Goal: Register for event/course

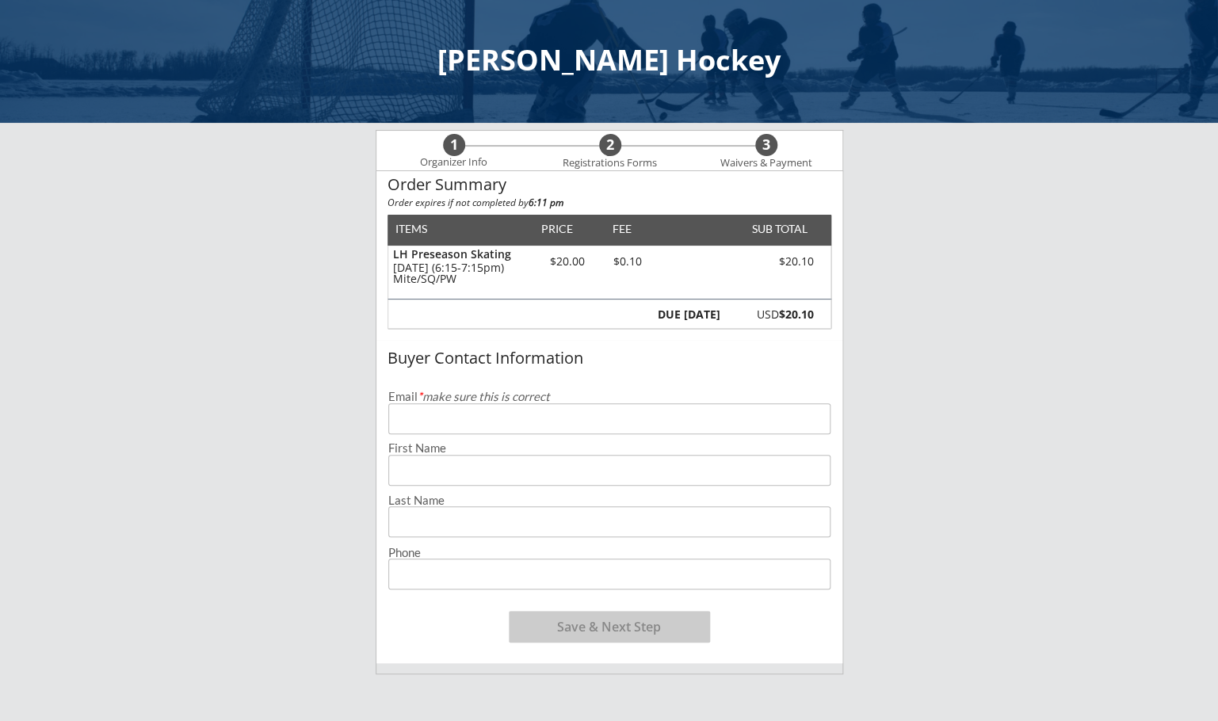
click at [482, 429] on input "email" at bounding box center [609, 418] width 442 height 31
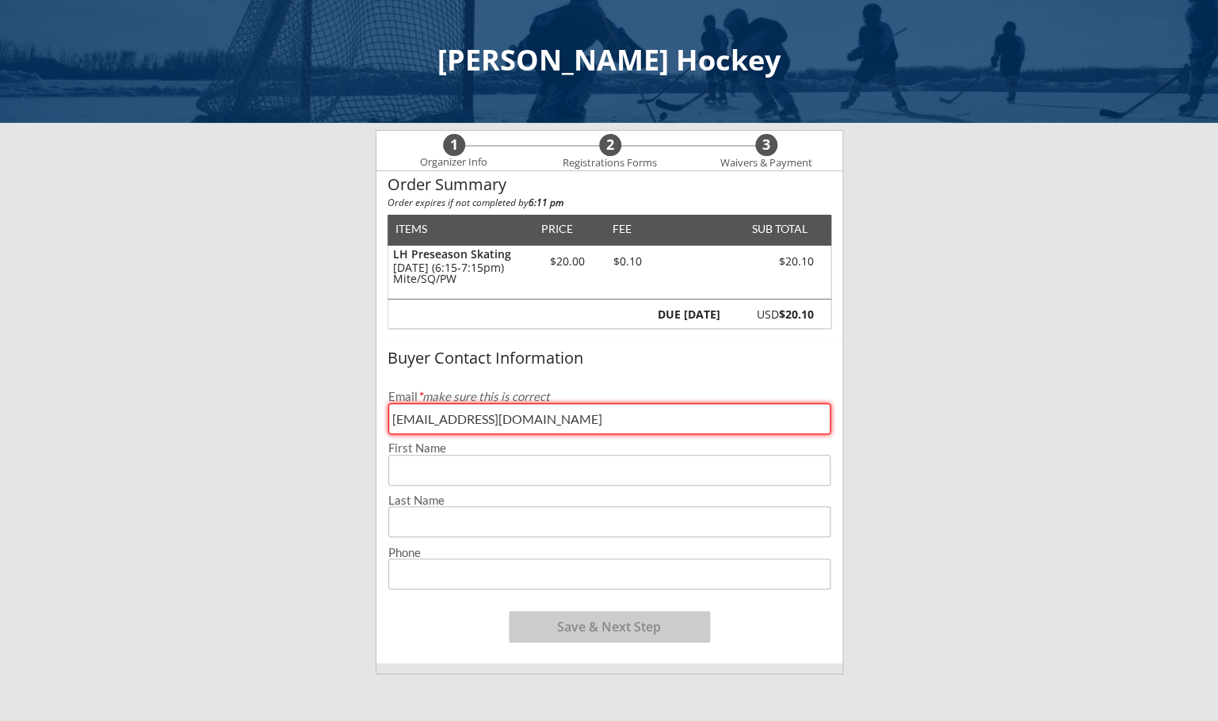
type input "[EMAIL_ADDRESS][DOMAIN_NAME]"
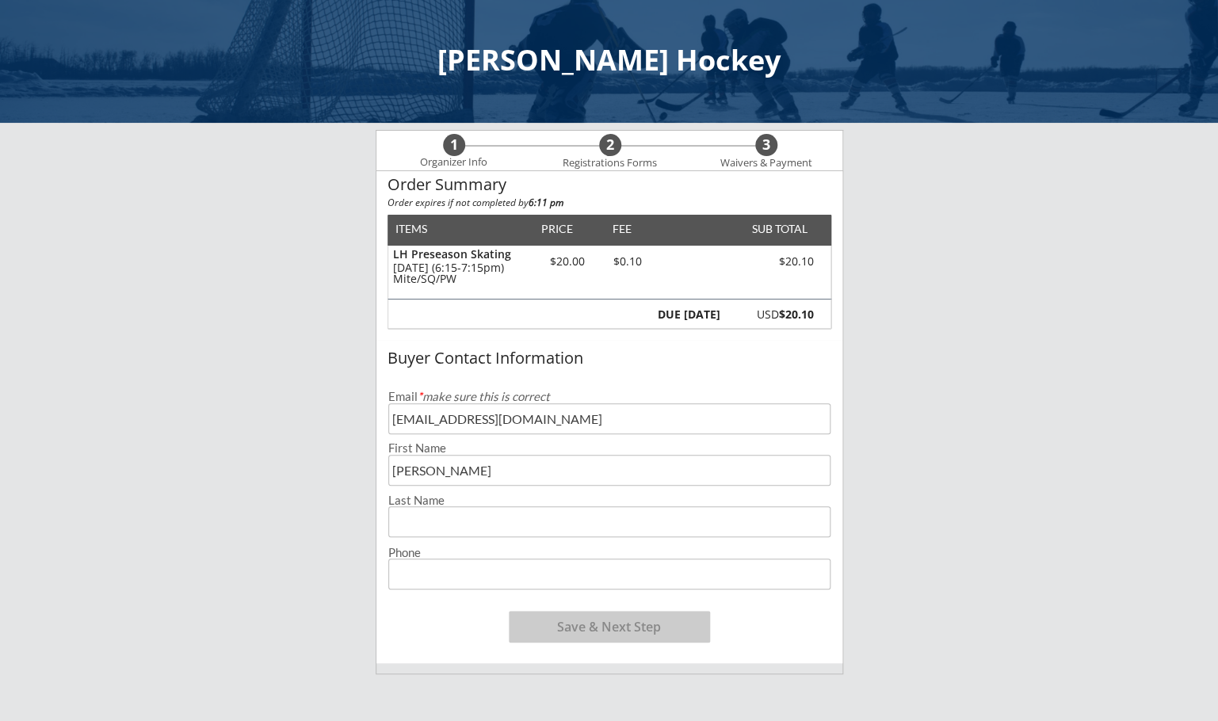
type input "[PERSON_NAME]"
type input "[PHONE_NUMBER]"
click at [547, 633] on button "Save & Next Step" at bounding box center [609, 627] width 201 height 32
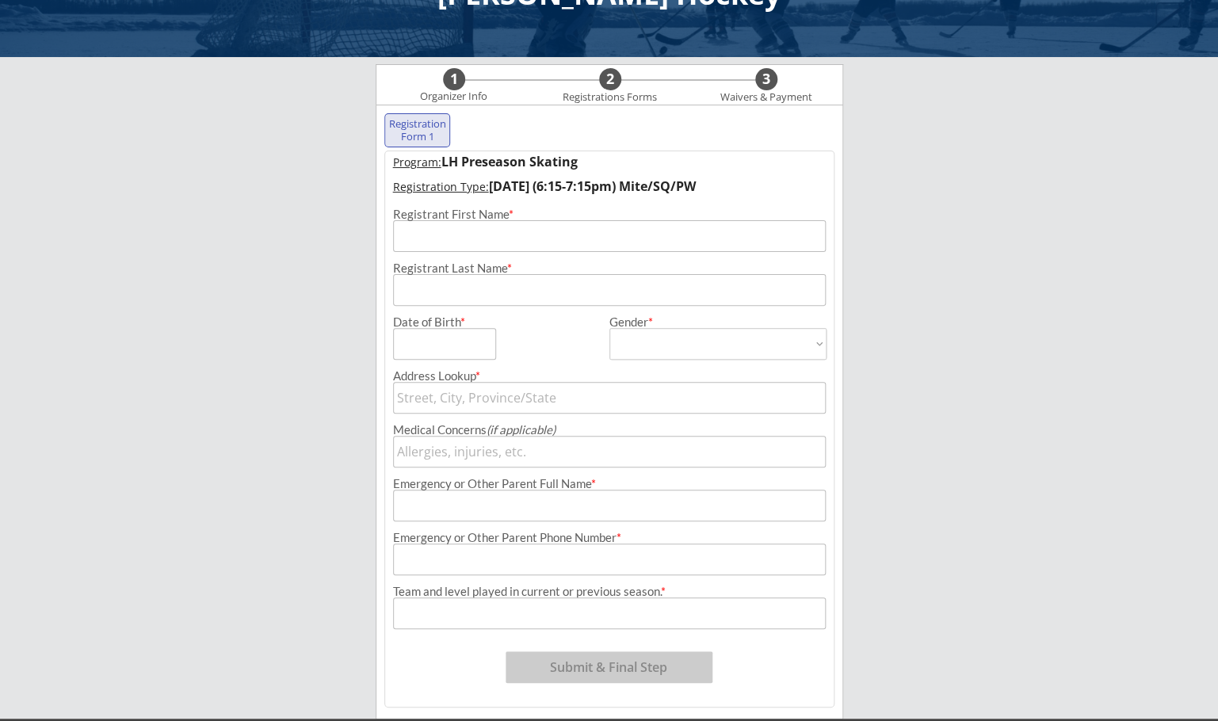
scroll to position [114, 0]
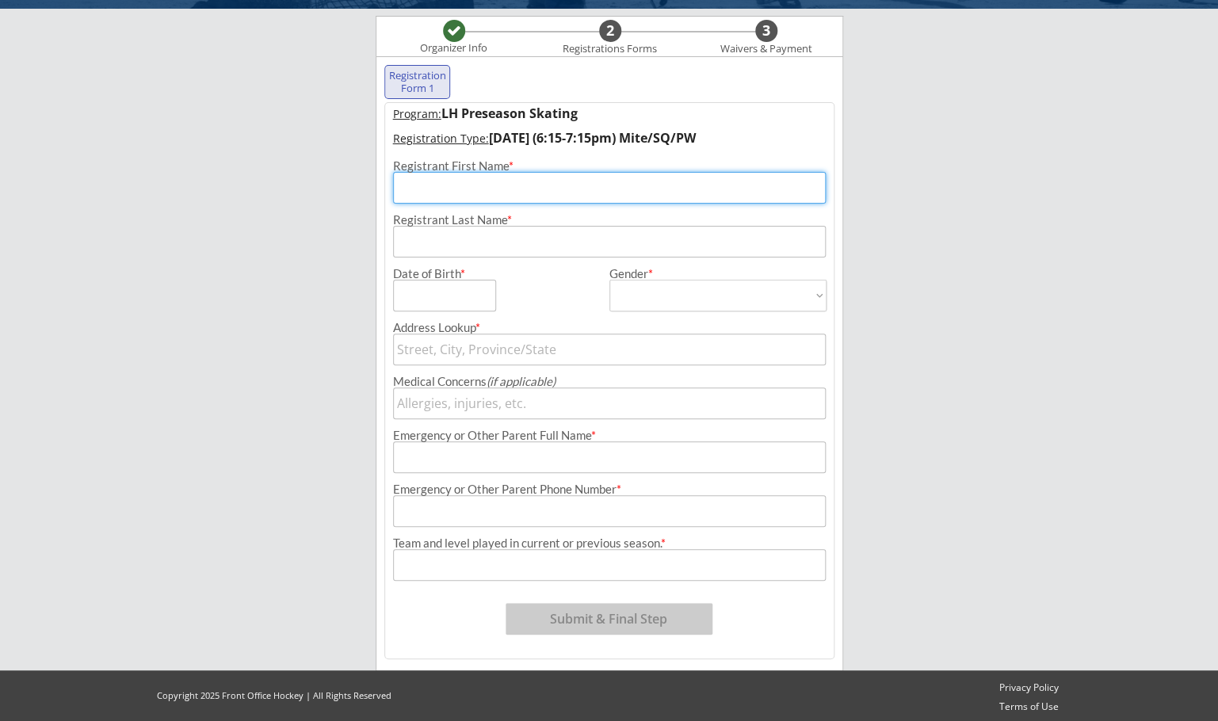
click at [439, 196] on input "input" at bounding box center [609, 188] width 433 height 32
type input "[PERSON_NAME]"
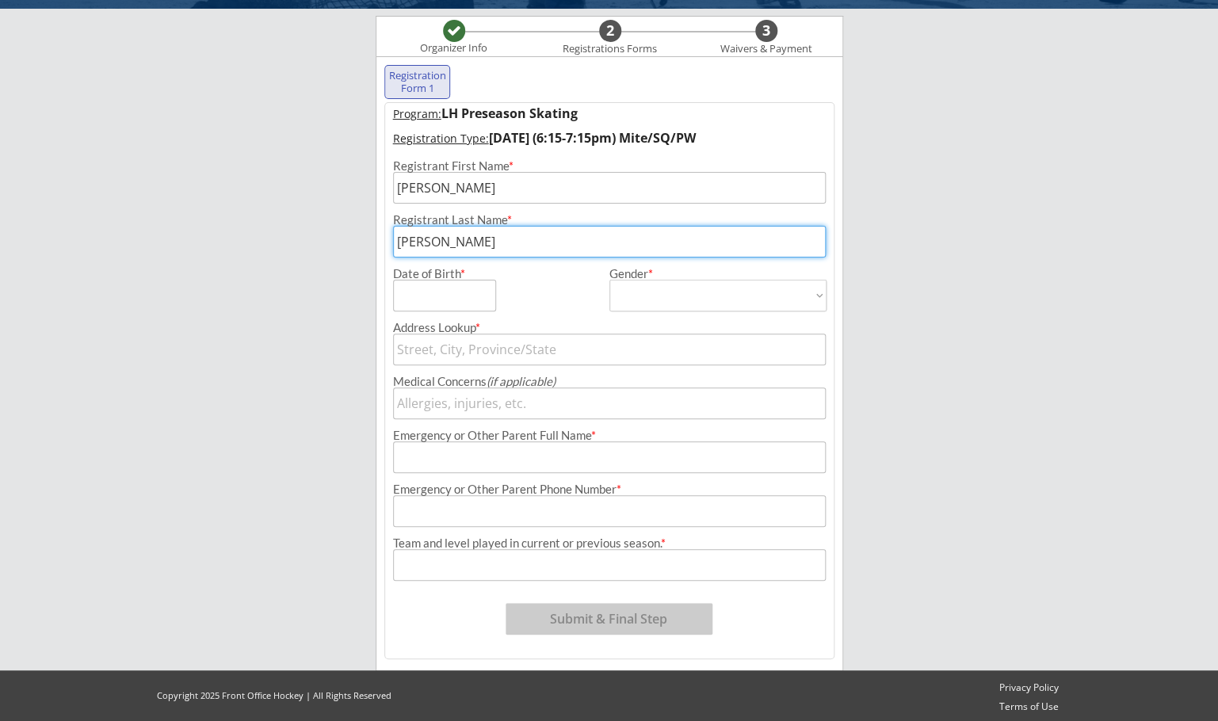
type input "[PERSON_NAME]"
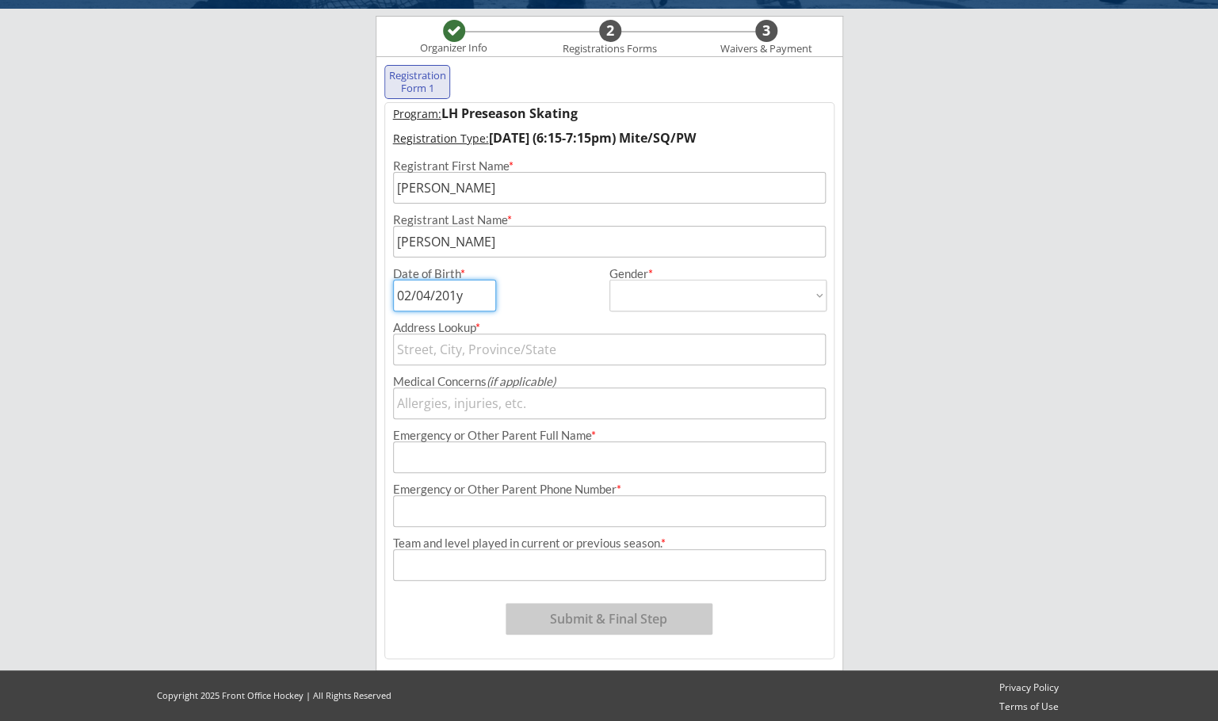
type input "[DATE]"
click at [609, 280] on select "[DEMOGRAPHIC_DATA] [DEMOGRAPHIC_DATA]" at bounding box center [717, 296] width 217 height 32
select select ""[DEMOGRAPHIC_DATA]""
click option "[DEMOGRAPHIC_DATA]" at bounding box center [0, 0] width 0 height 0
type input "[DEMOGRAPHIC_DATA]"
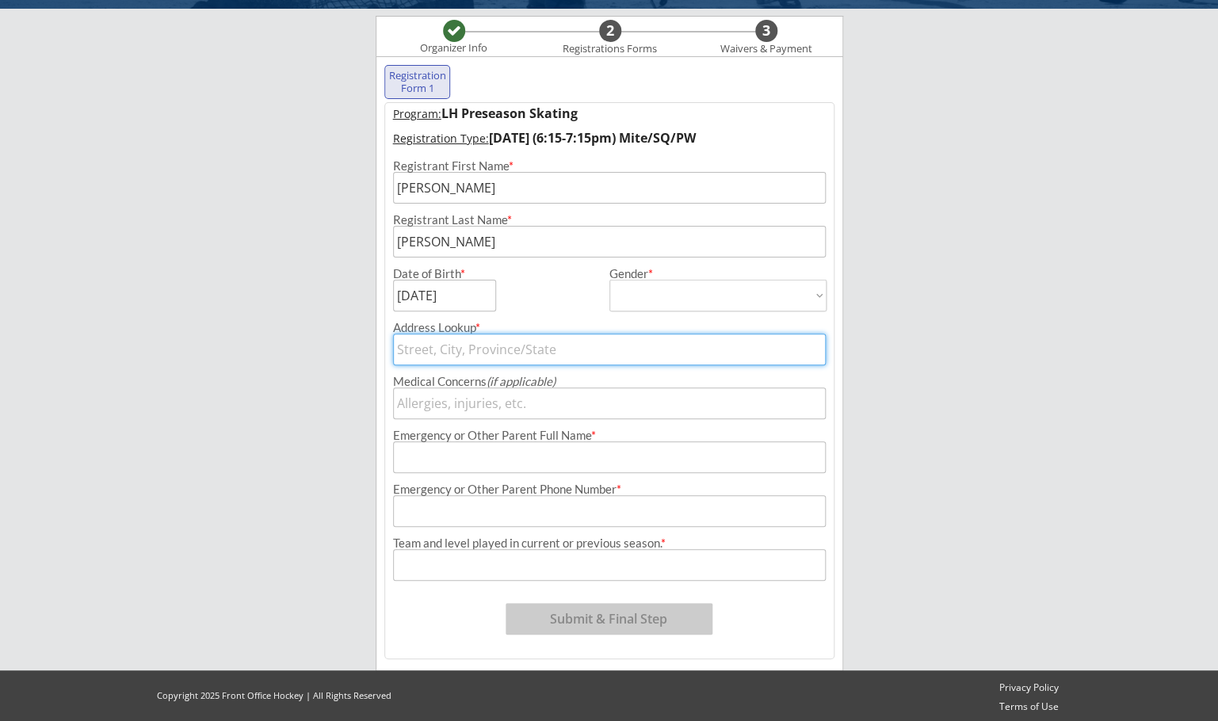
click at [493, 358] on input "text" at bounding box center [609, 349] width 433 height 32
type input "534"
type input "[STREET_ADDRESS]"
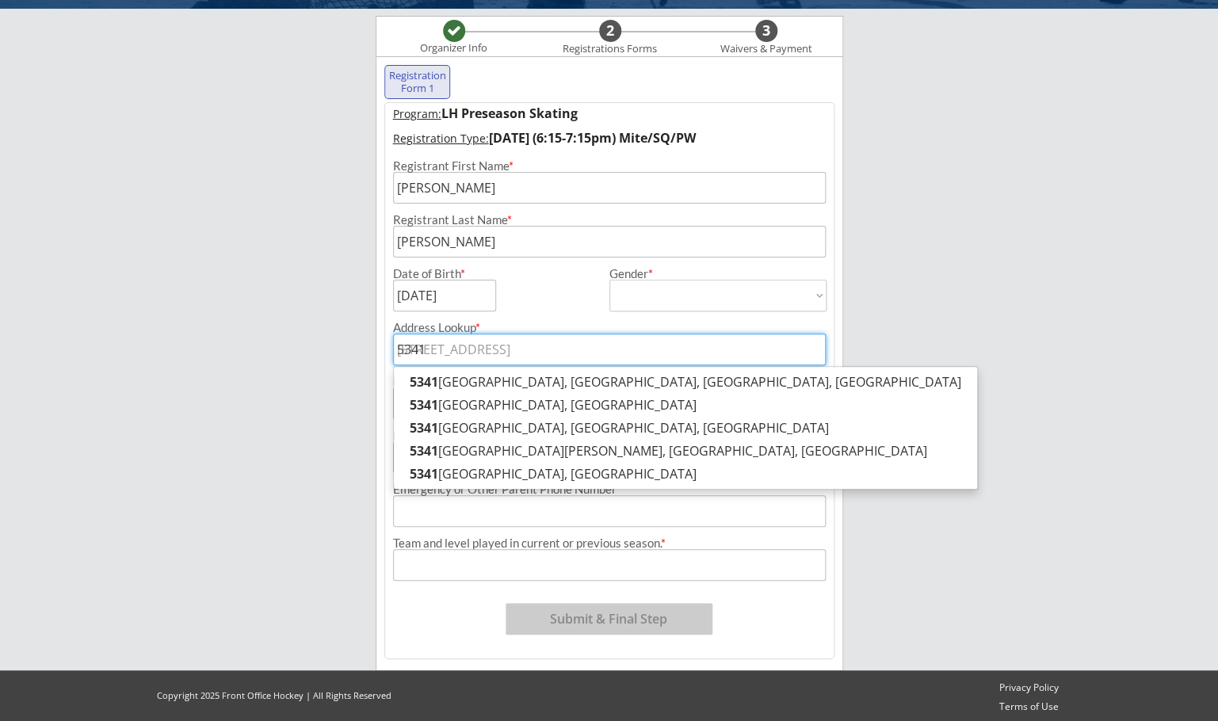
type input "5341"
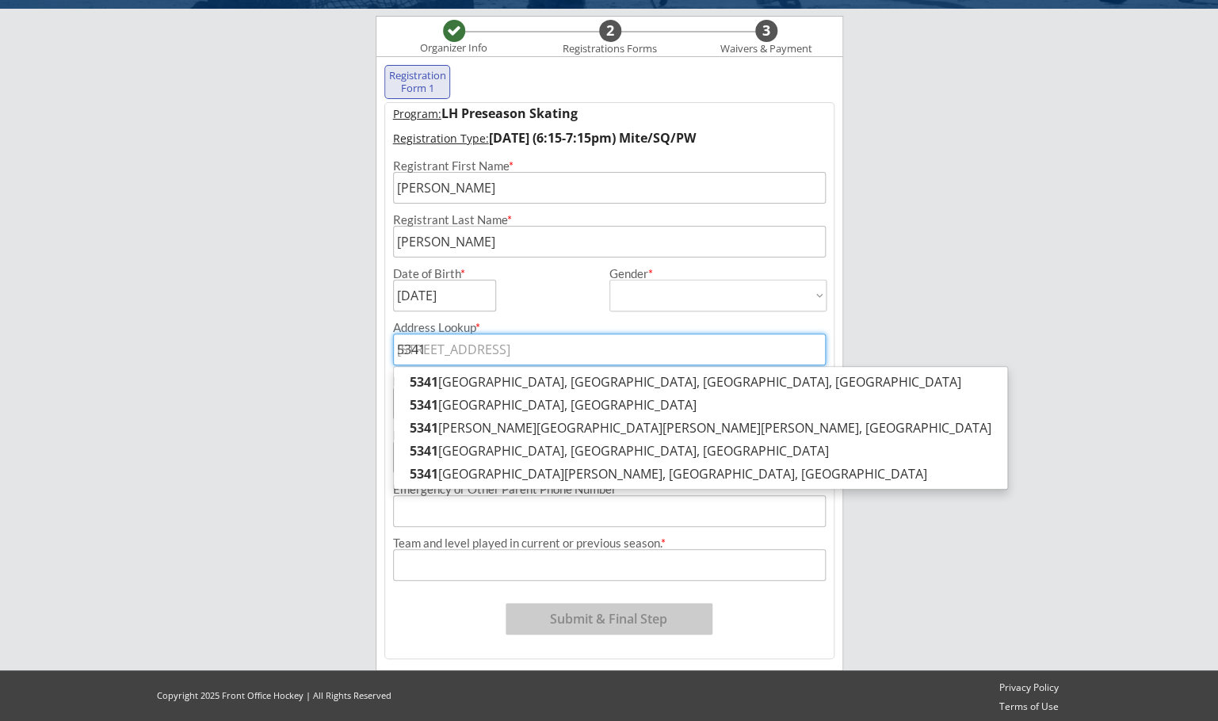
type input "5341 M"
type input "[STREET_ADDRESS]"
type input "5341 Mi"
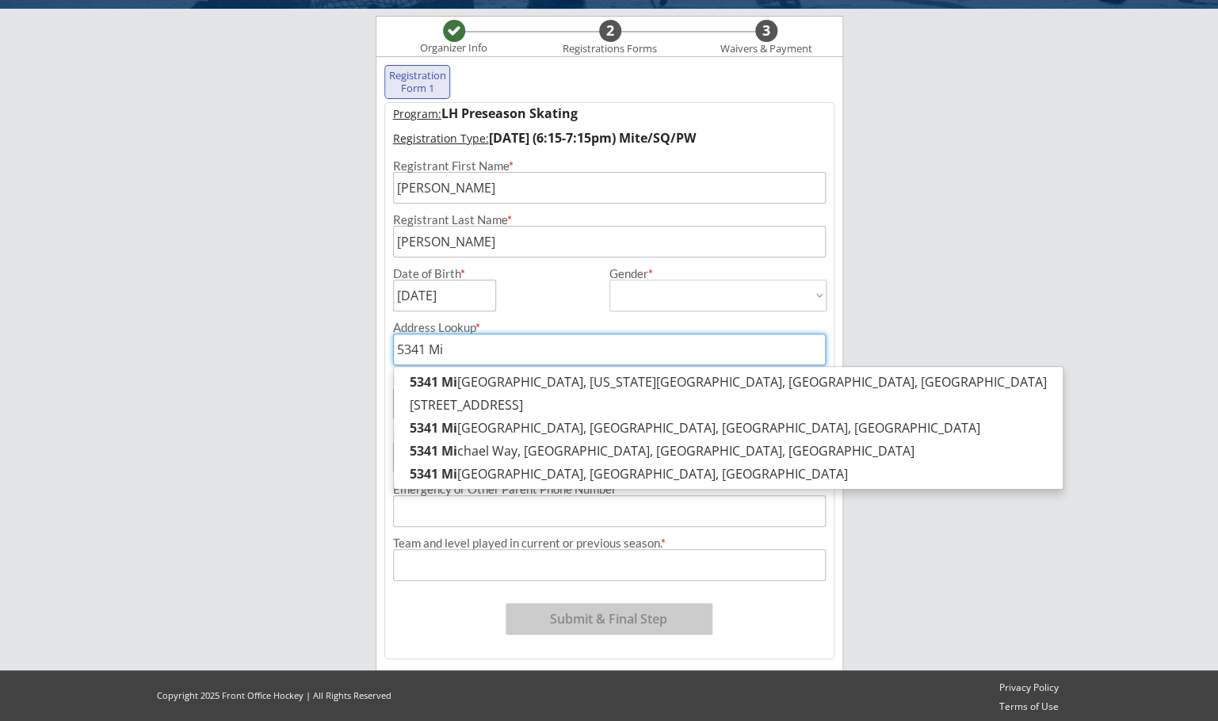
type input "[STREET_ADDRESS][US_STATE][US_STATE]"
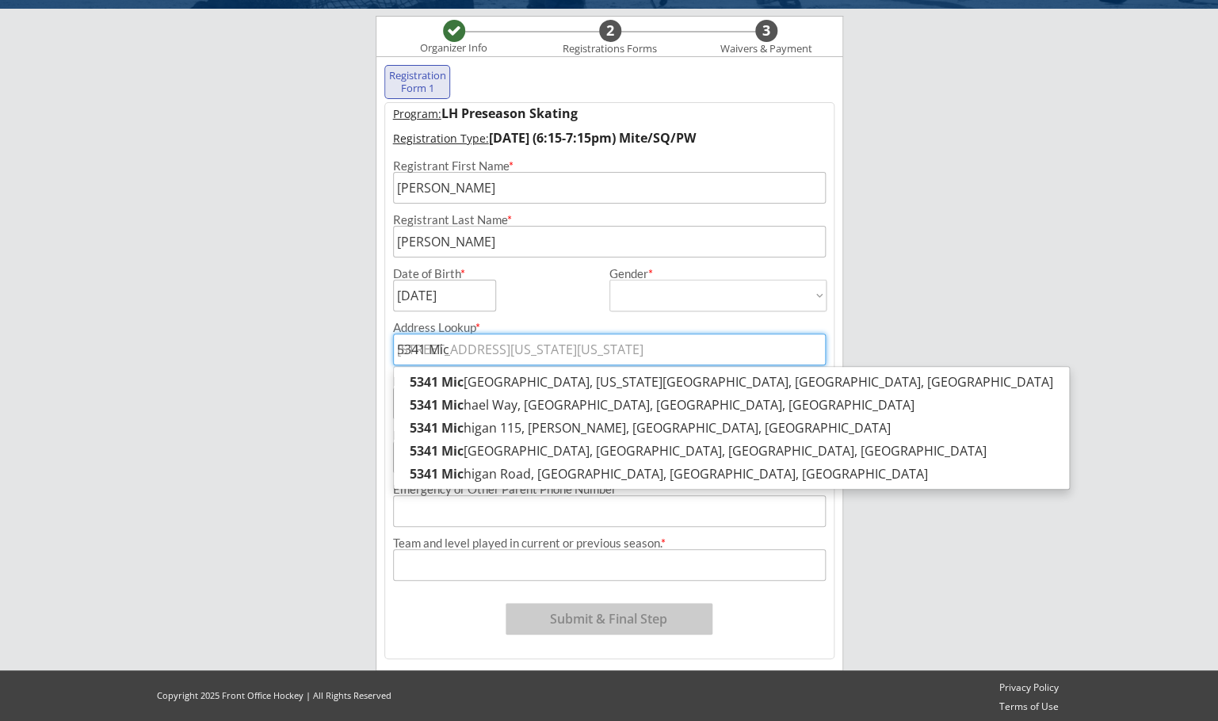
type input "5341 Mica"
type input "[STREET_ADDRESS]"
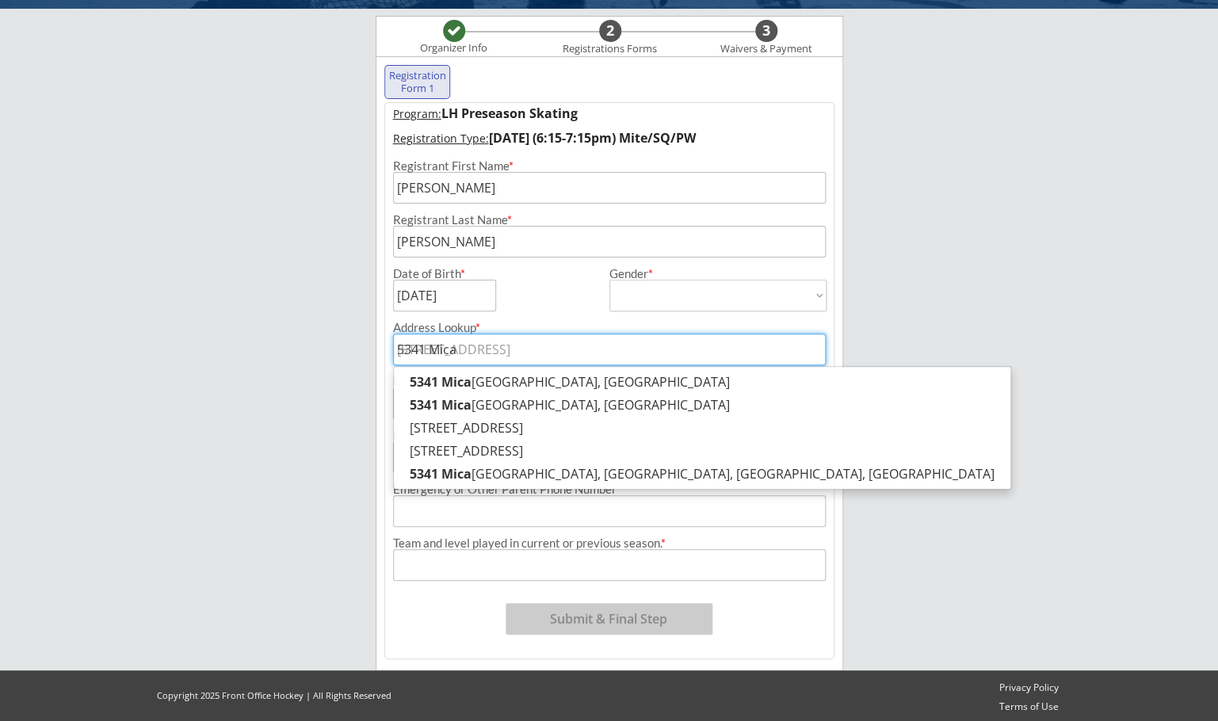
type input "5341 Mica"
type input "[STREET_ADDRESS]"
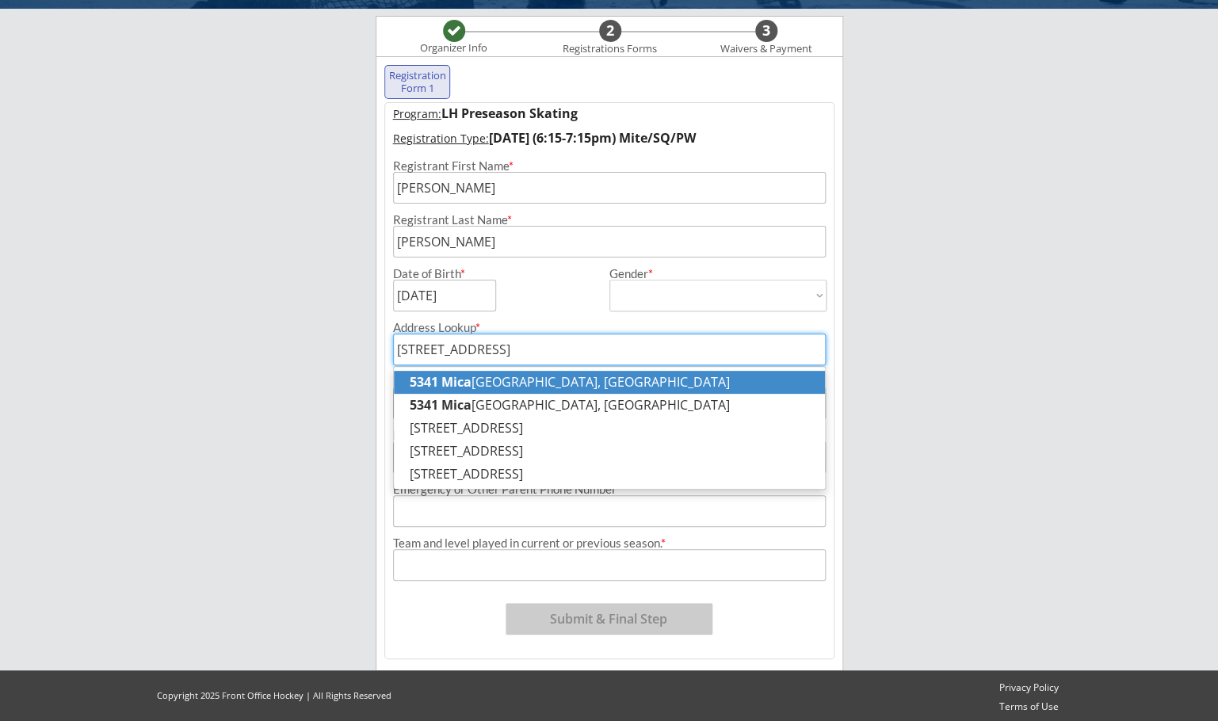
type input "[STREET_ADDRESS]"
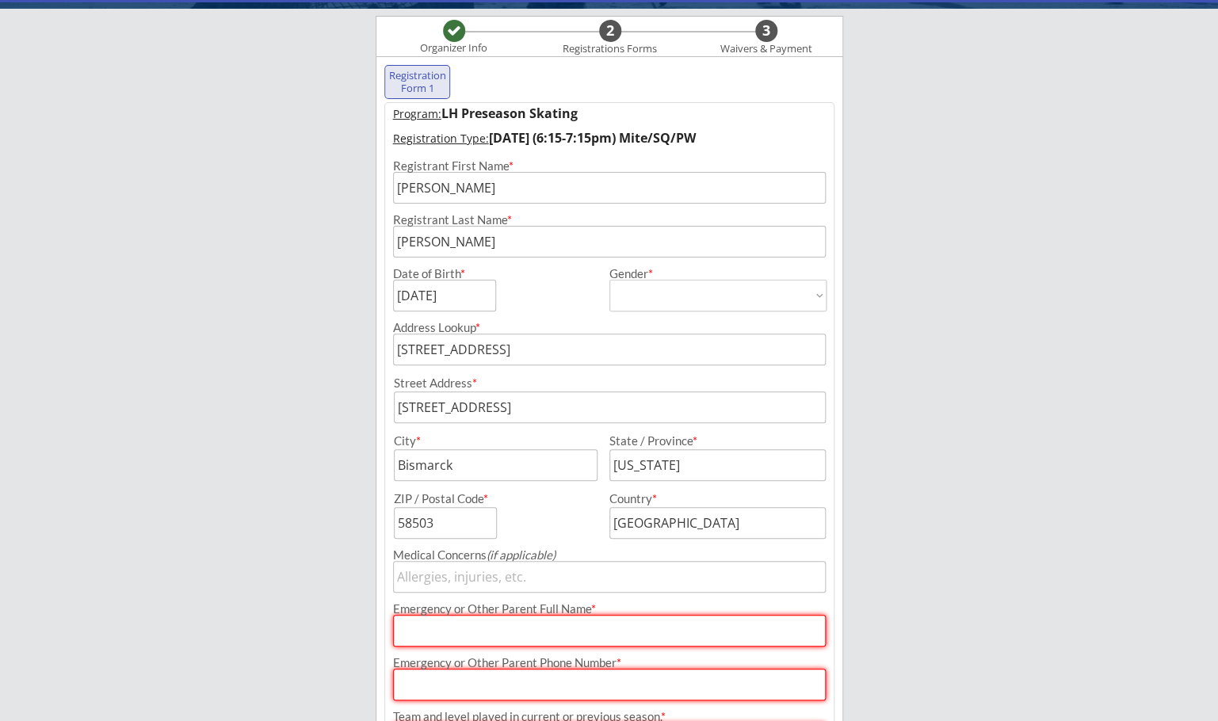
scroll to position [291, 0]
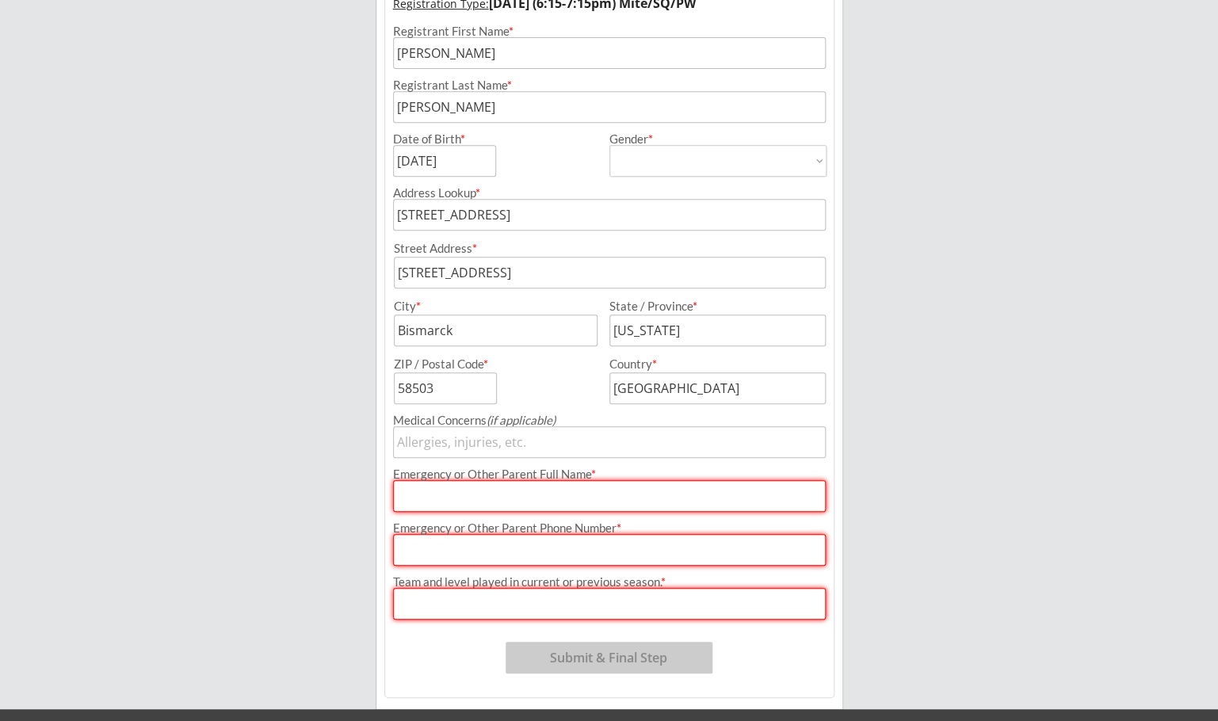
click at [477, 442] on input "input" at bounding box center [609, 442] width 433 height 32
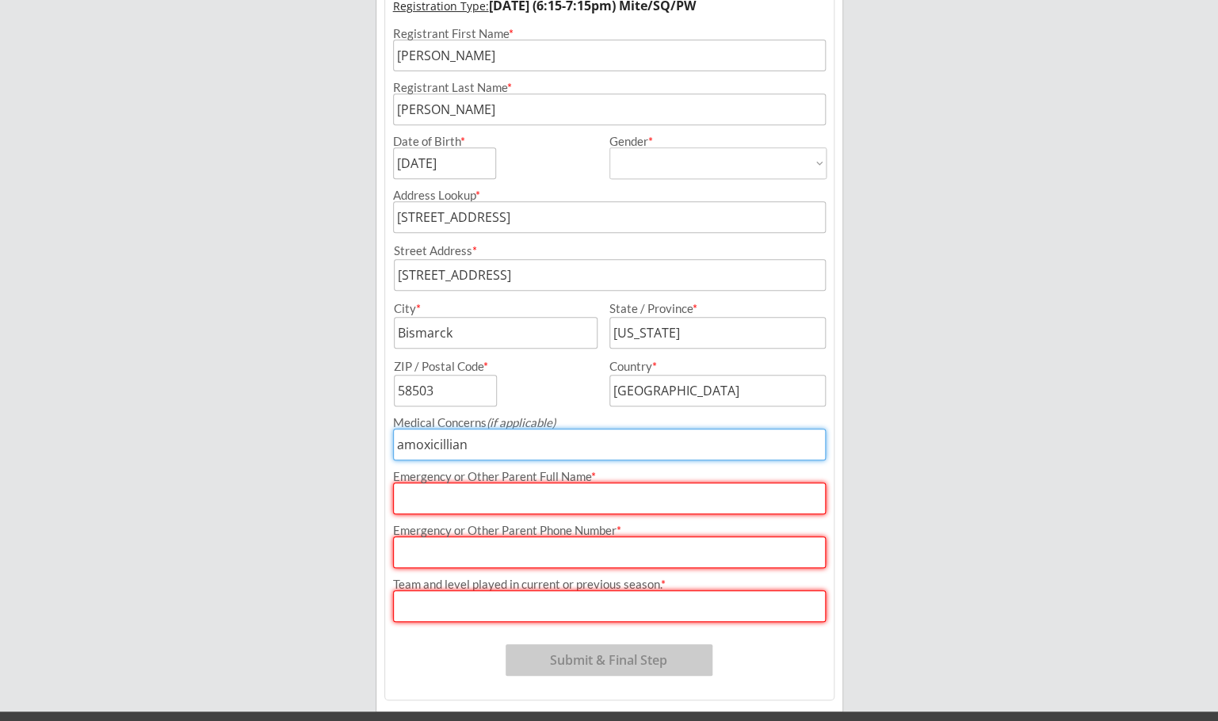
type input "amoxicillian"
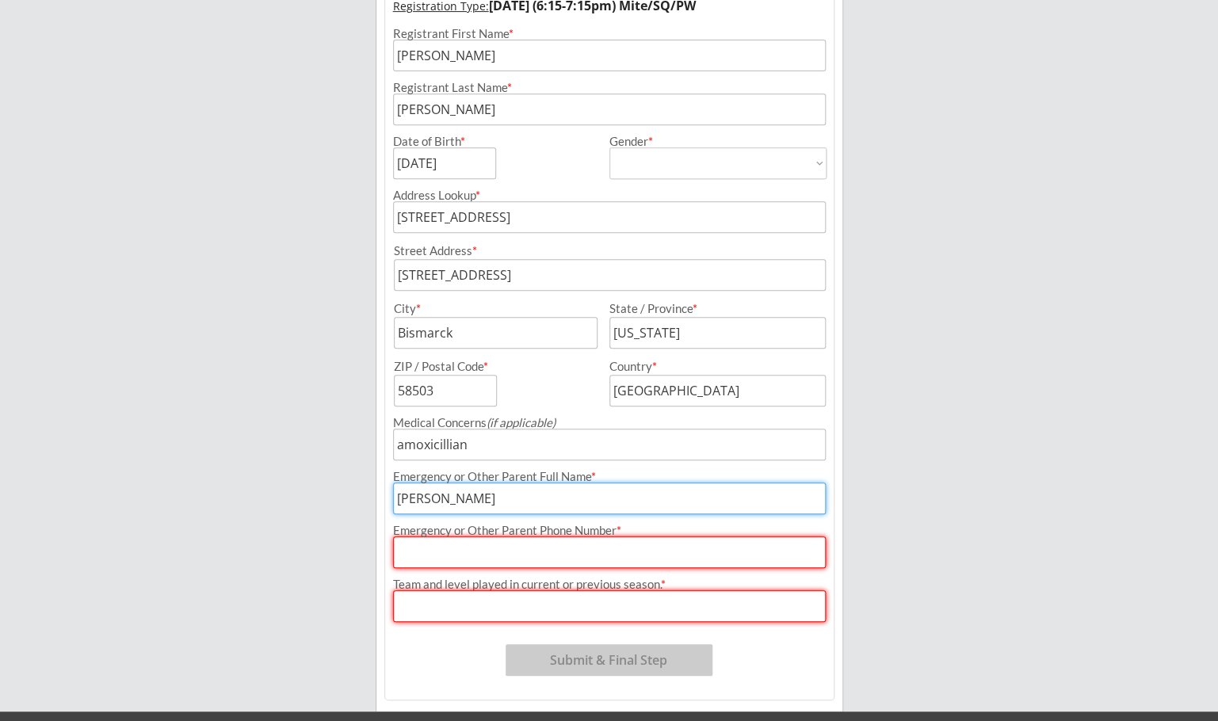
type input "[PERSON_NAME]"
type input "[PHONE_NUMBER]"
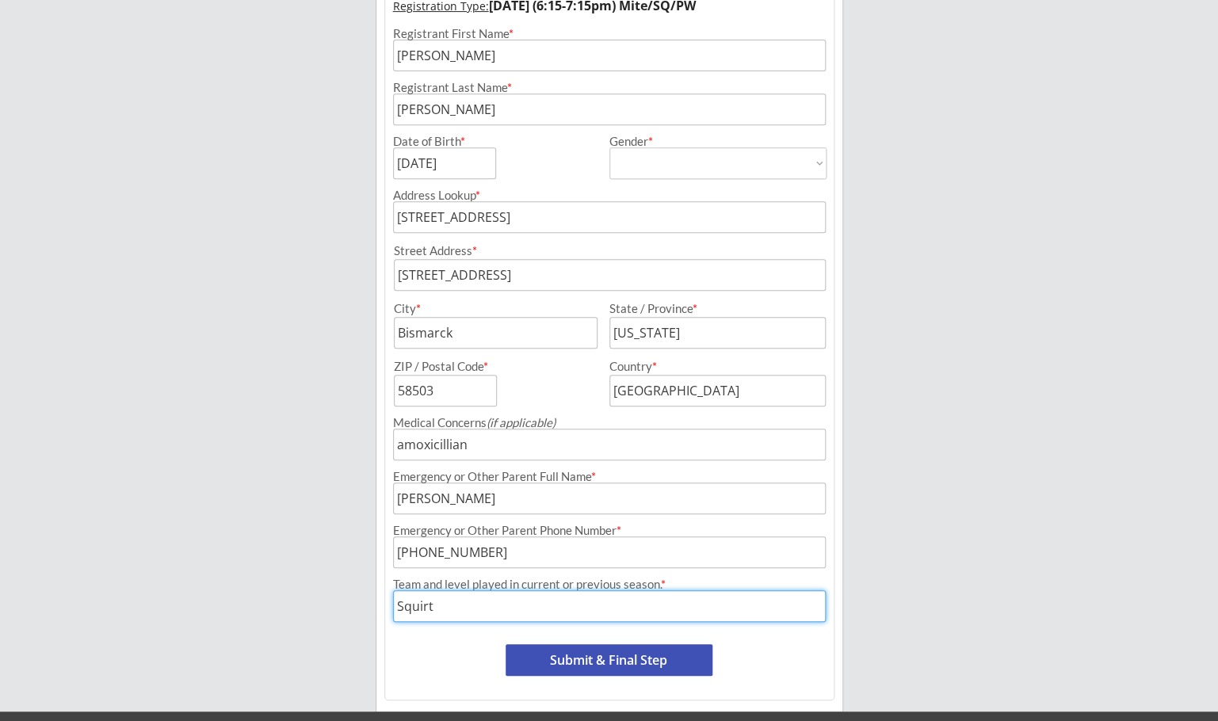
type input "Squirt"
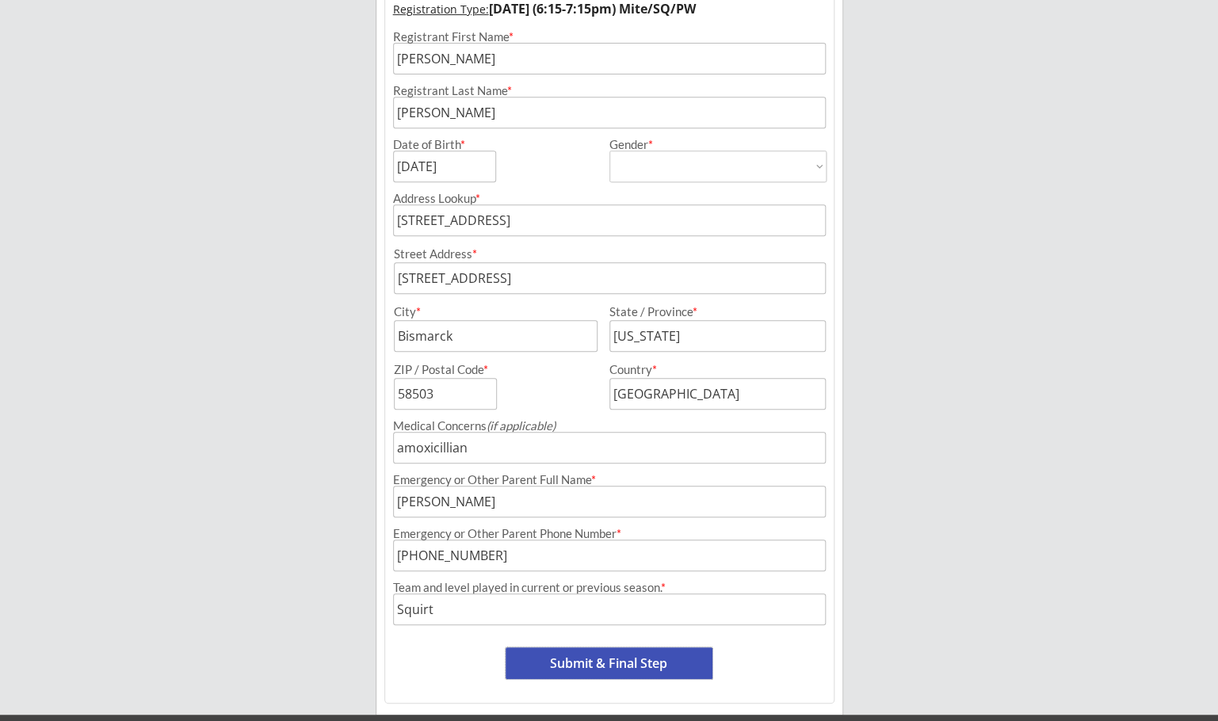
click at [633, 659] on button "Submit & Final Step" at bounding box center [608, 663] width 207 height 32
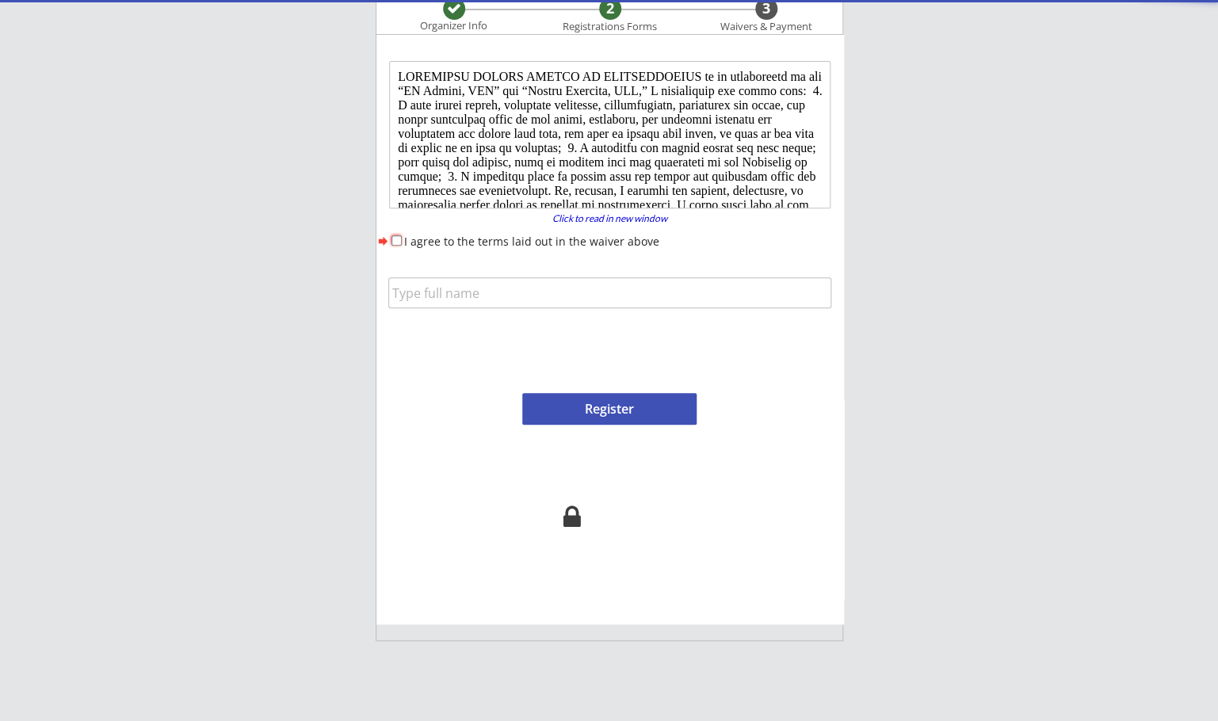
scroll to position [130, 0]
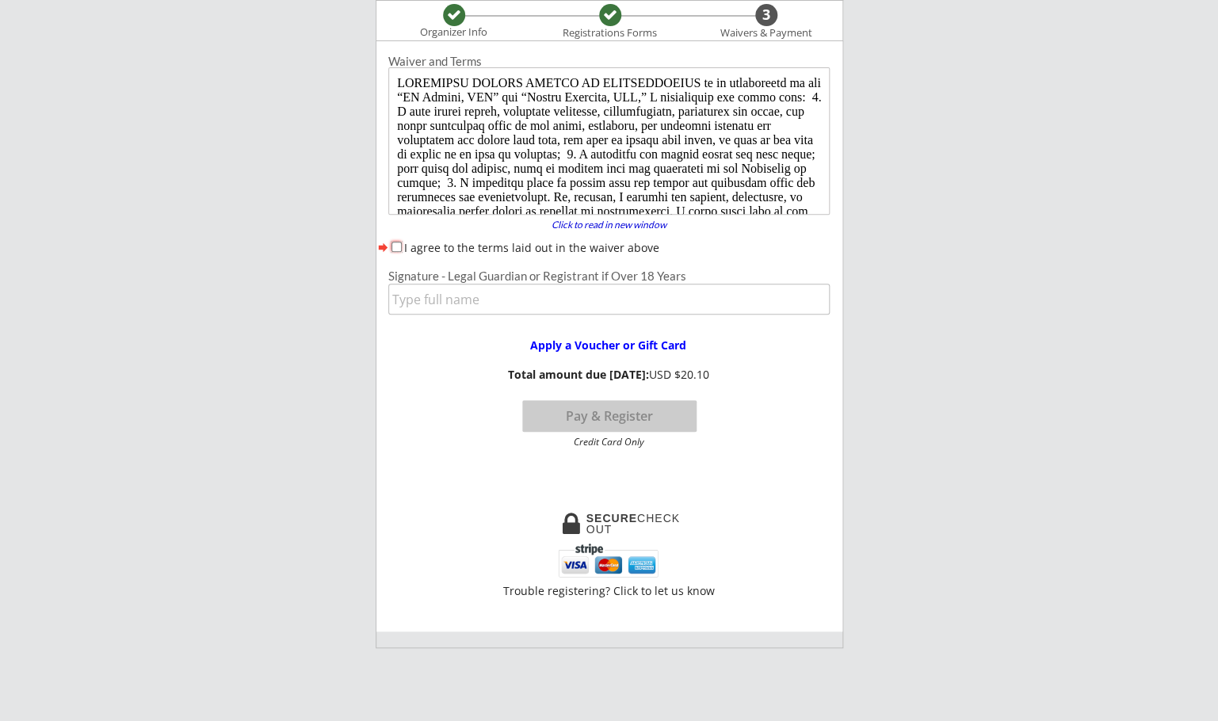
click at [397, 251] on input "I agree to the terms laid out in the waiver above" at bounding box center [396, 247] width 10 height 10
checkbox input "true"
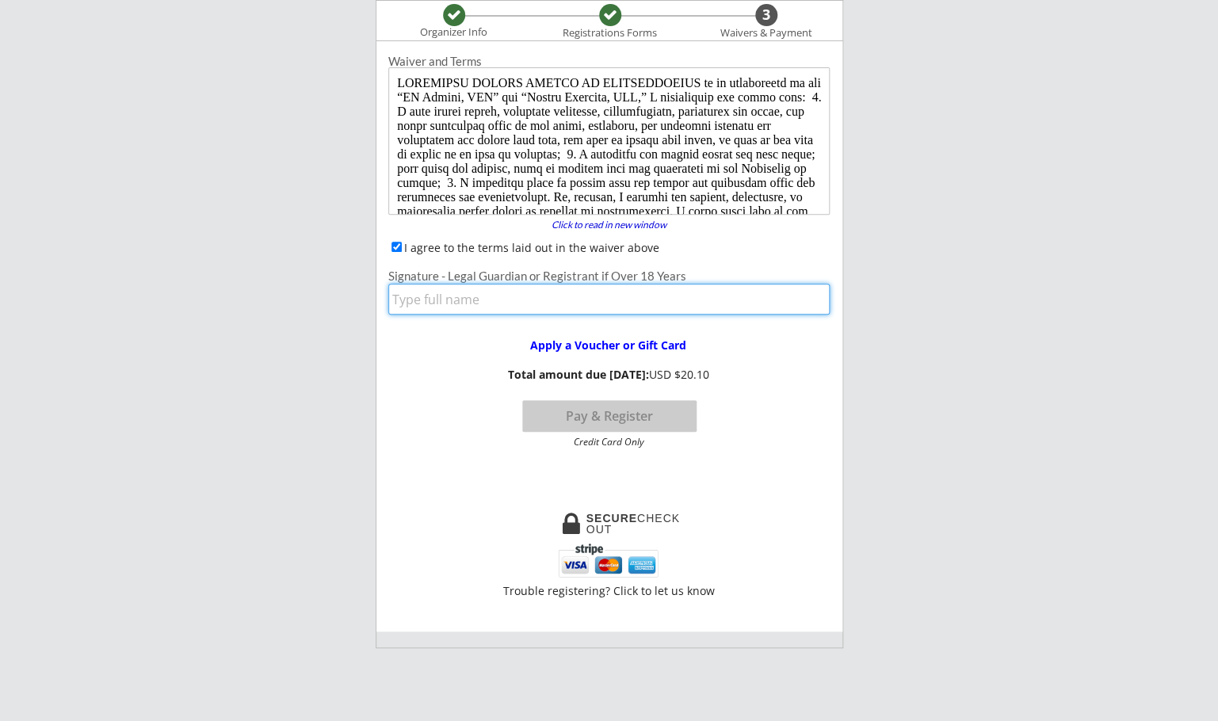
click at [475, 297] on input "input" at bounding box center [608, 299] width 441 height 31
type input "[PERSON_NAME]"
click at [600, 419] on button "Pay & Register" at bounding box center [609, 416] width 174 height 32
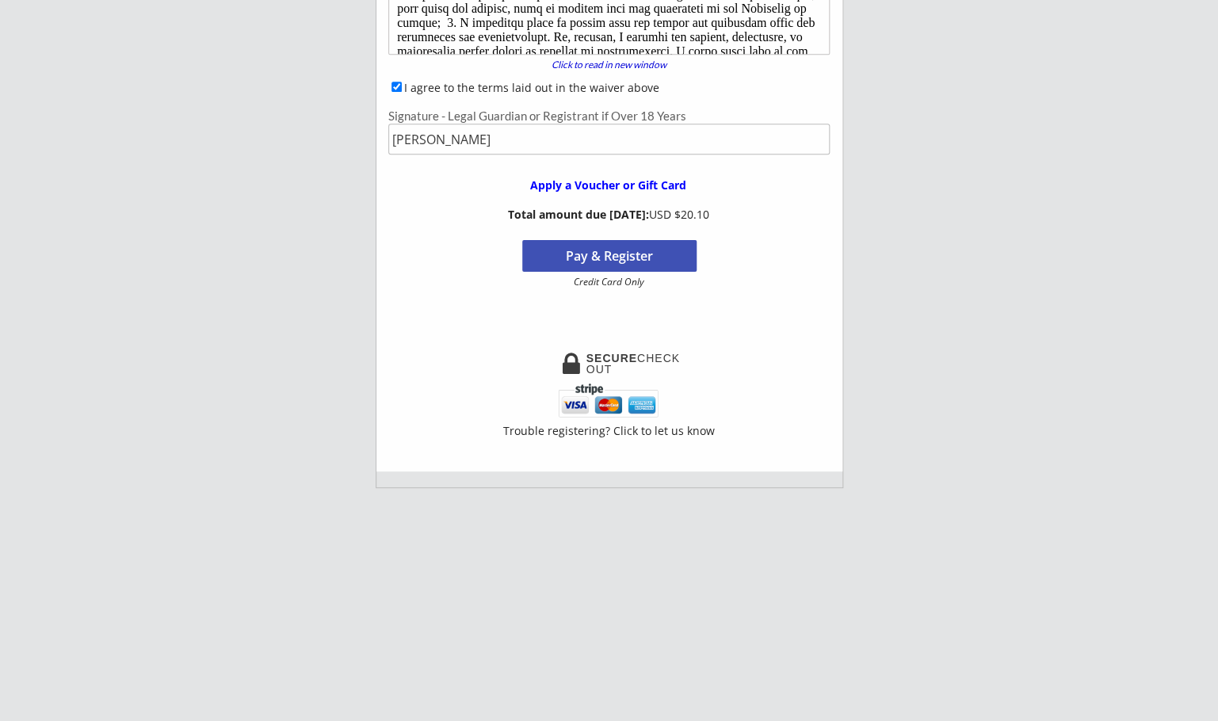
scroll to position [624, 0]
